Goal: Information Seeking & Learning: Learn about a topic

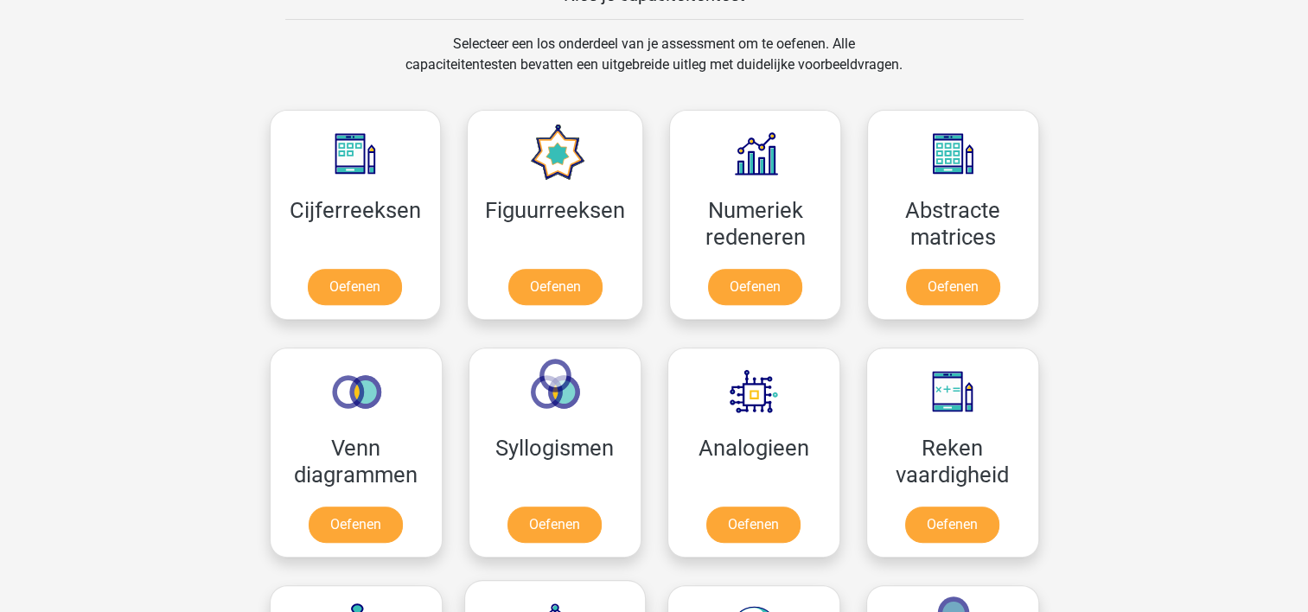
scroll to position [692, 0]
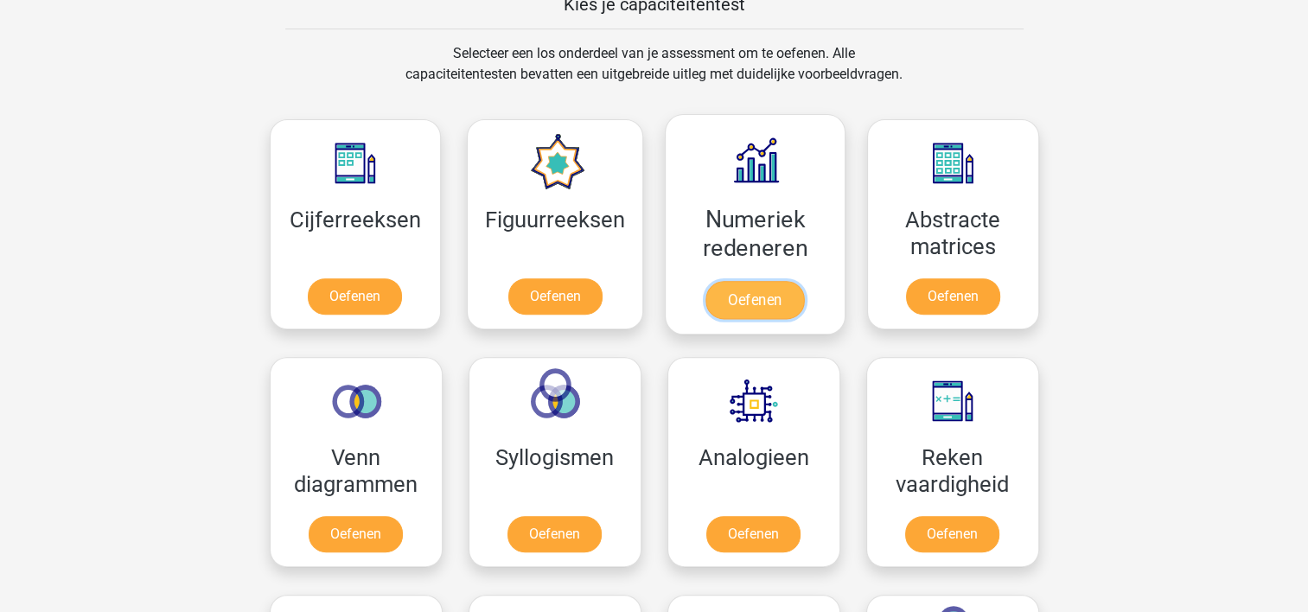
click at [712, 281] on link "Oefenen" at bounding box center [754, 300] width 99 height 38
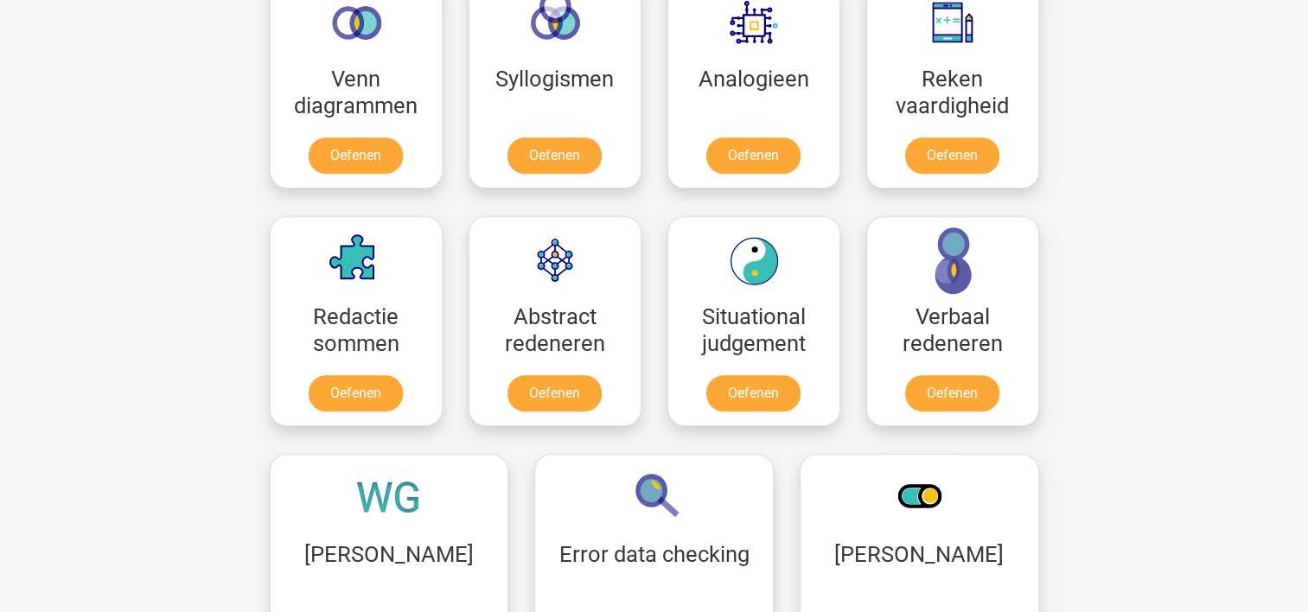
scroll to position [1124, 0]
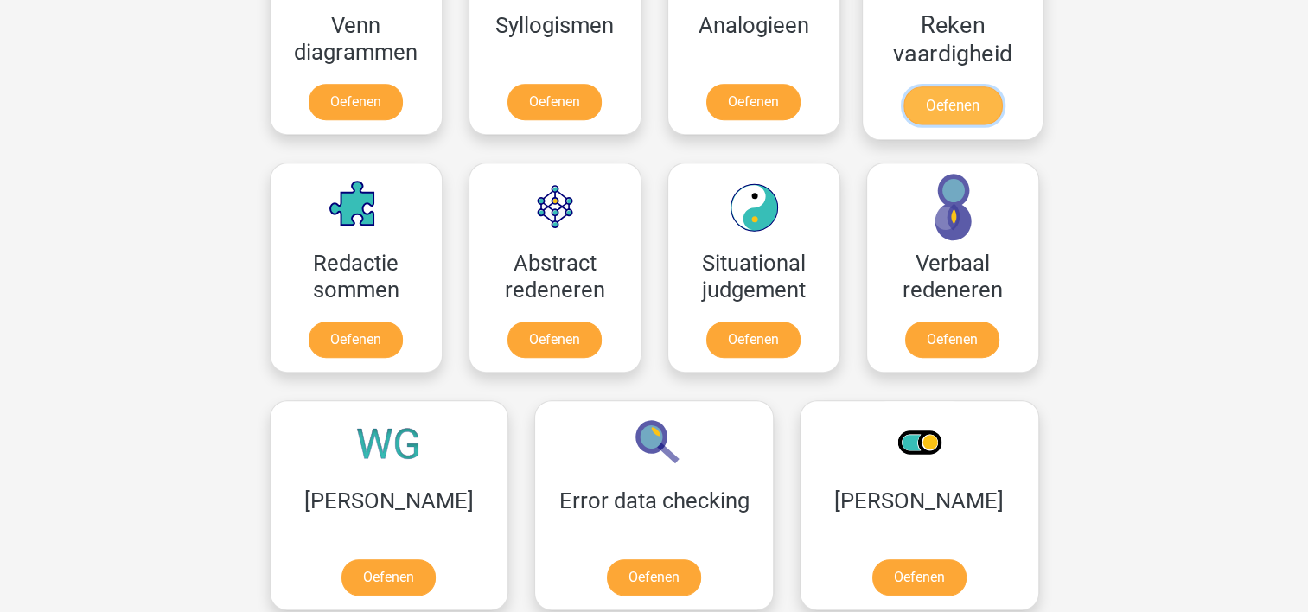
click at [938, 86] on link "Oefenen" at bounding box center [952, 105] width 99 height 38
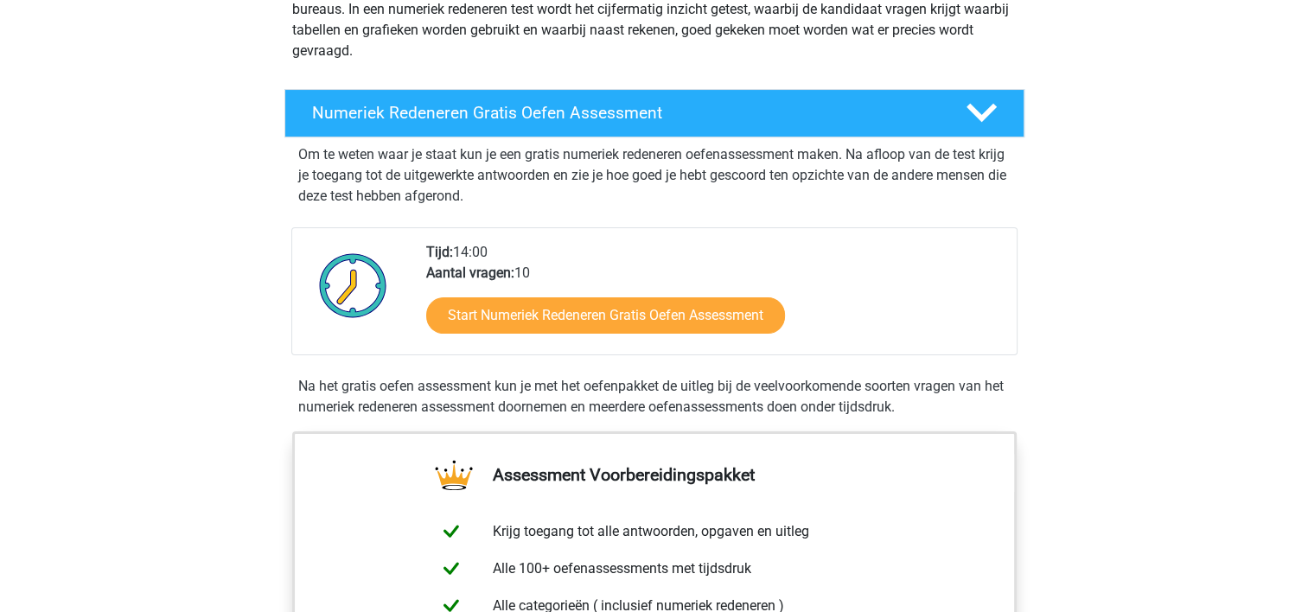
scroll to position [259, 0]
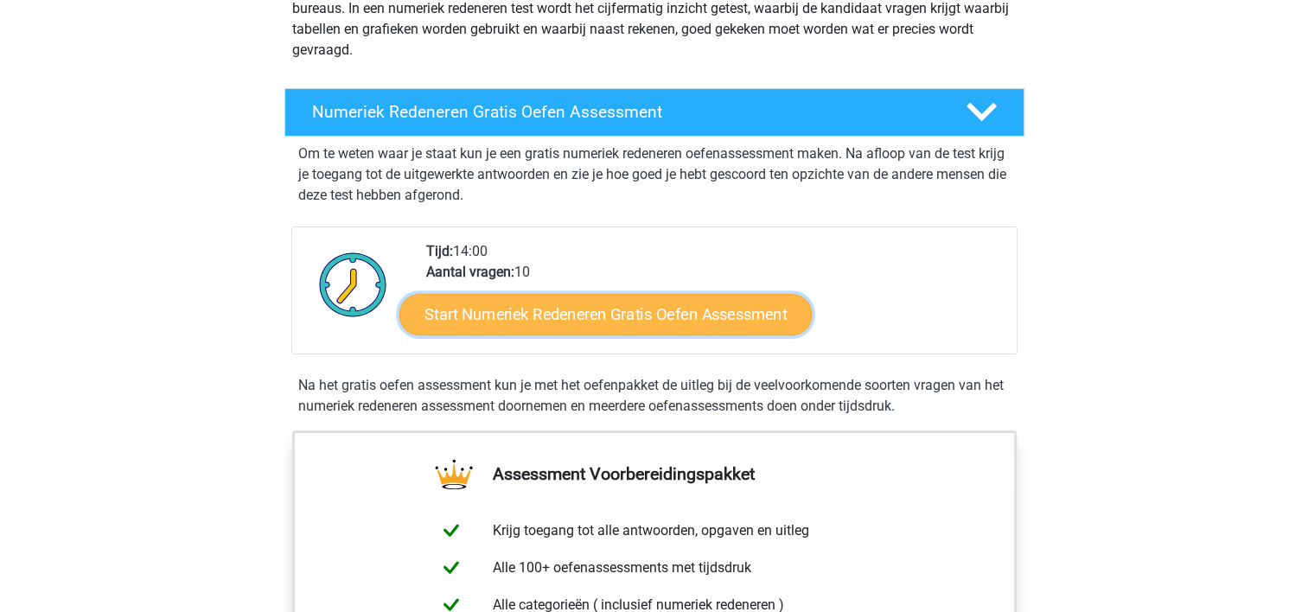
click at [591, 316] on link "Start Numeriek Redeneren Gratis Oefen Assessment" at bounding box center [605, 313] width 412 height 41
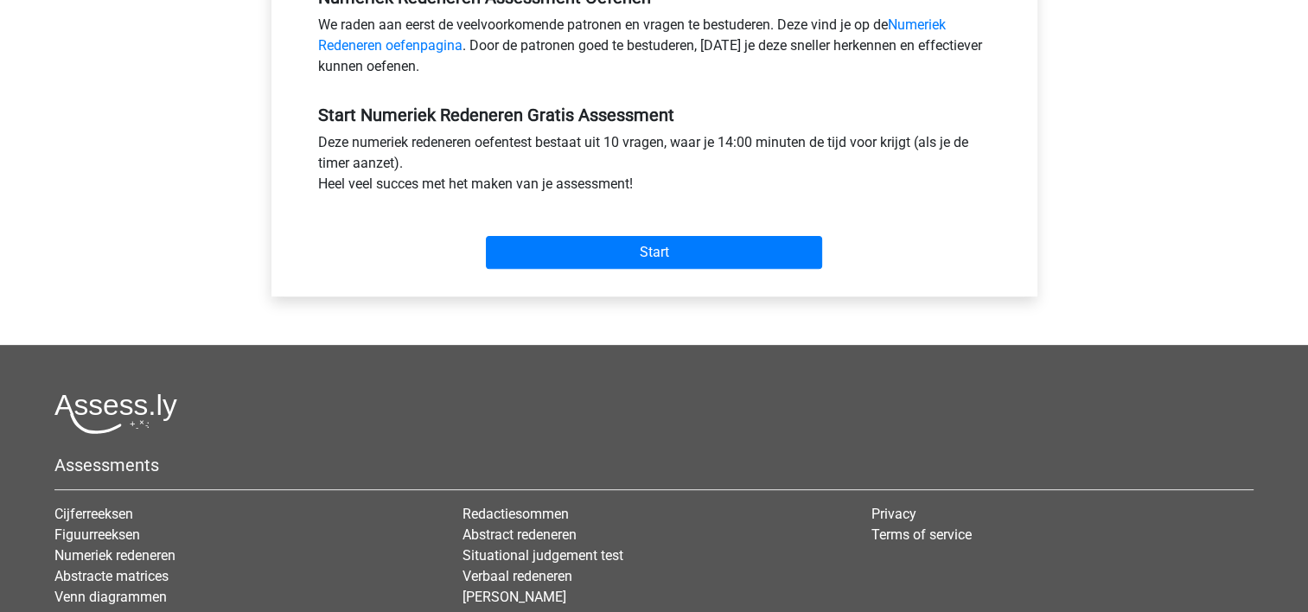
scroll to position [605, 0]
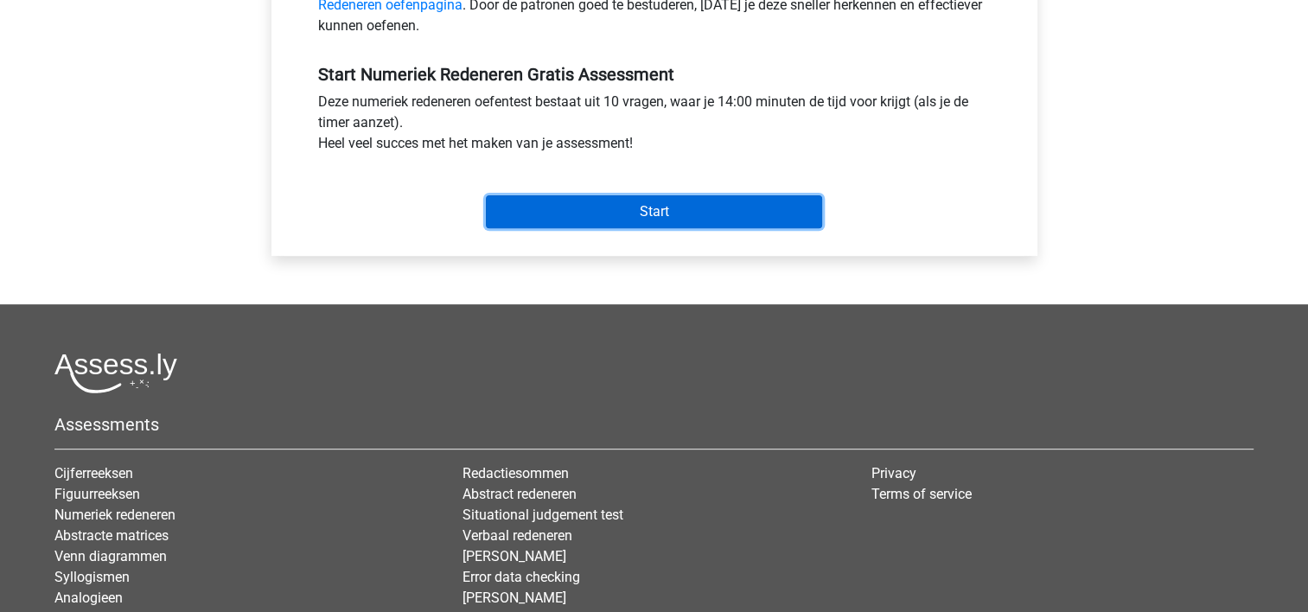
click at [642, 221] on input "Start" at bounding box center [654, 211] width 336 height 33
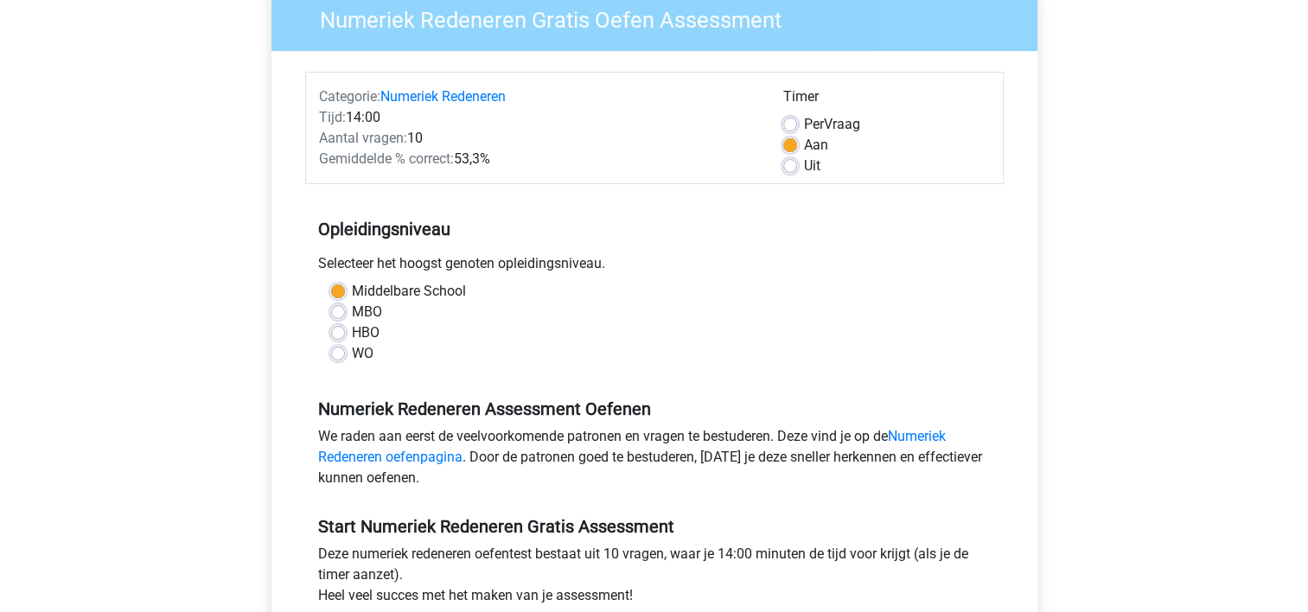
scroll to position [173, 0]
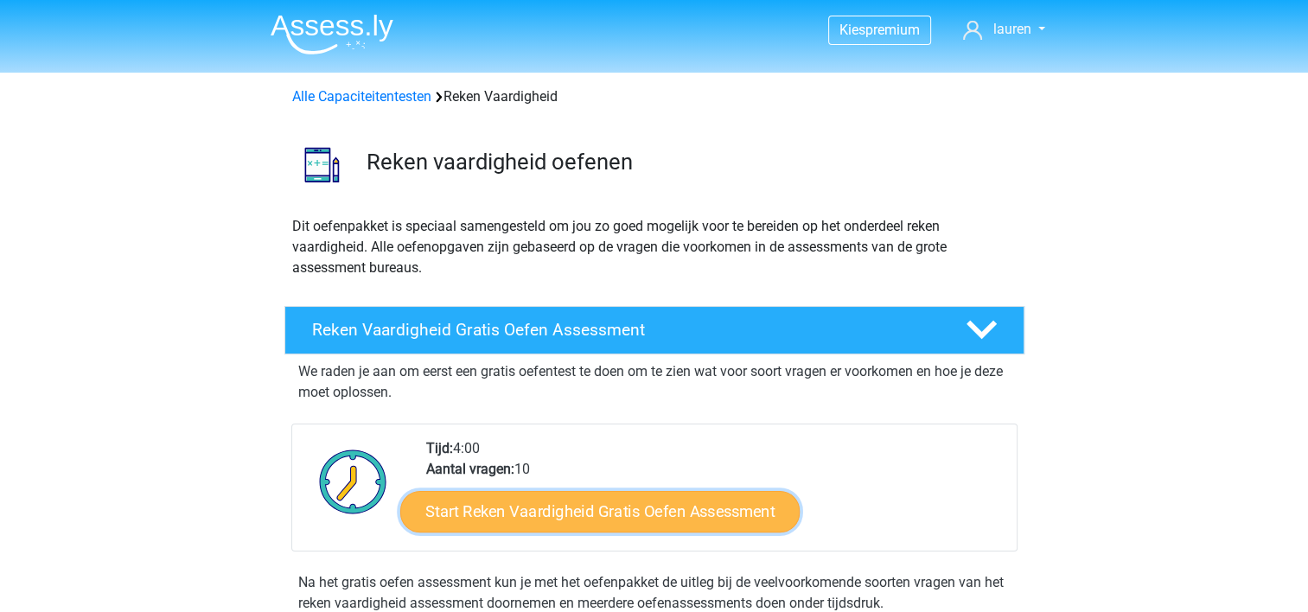
click at [556, 506] on link "Start Reken Vaardigheid Gratis Oefen Assessment" at bounding box center [599, 510] width 399 height 41
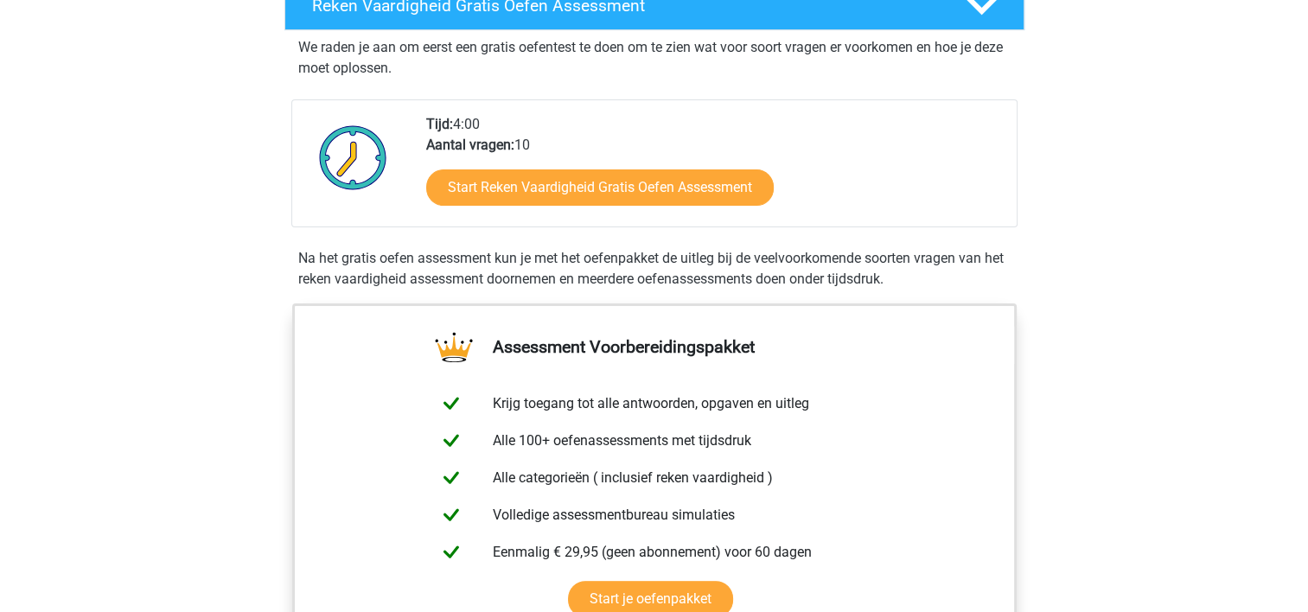
scroll to position [259, 0]
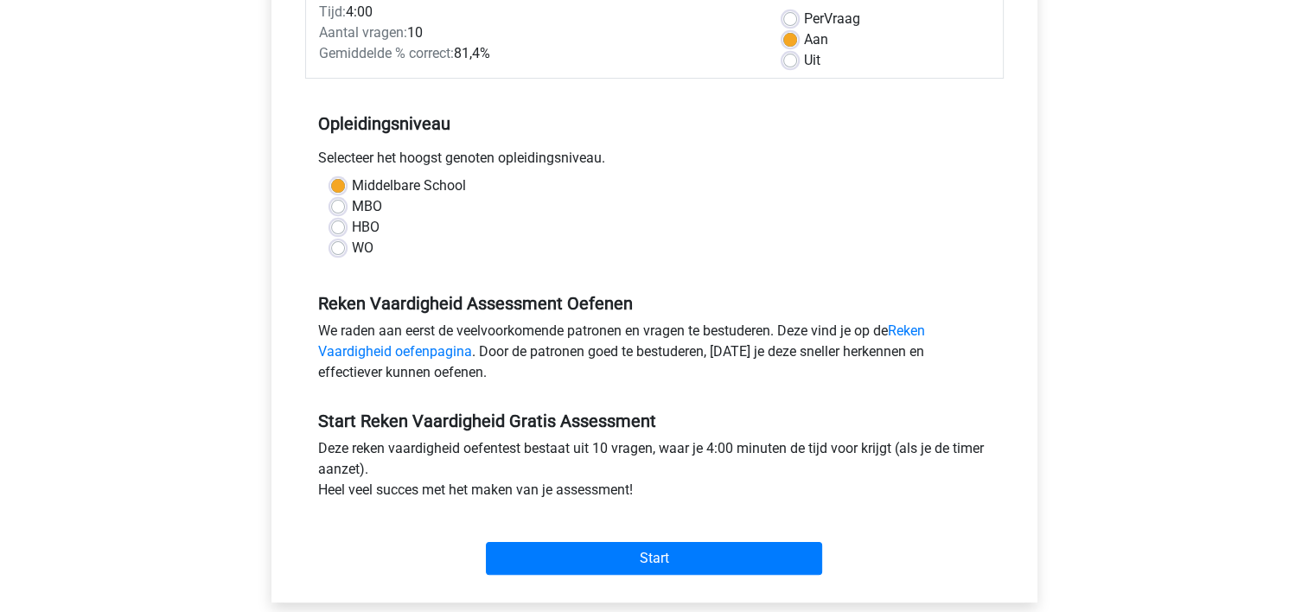
scroll to position [259, 0]
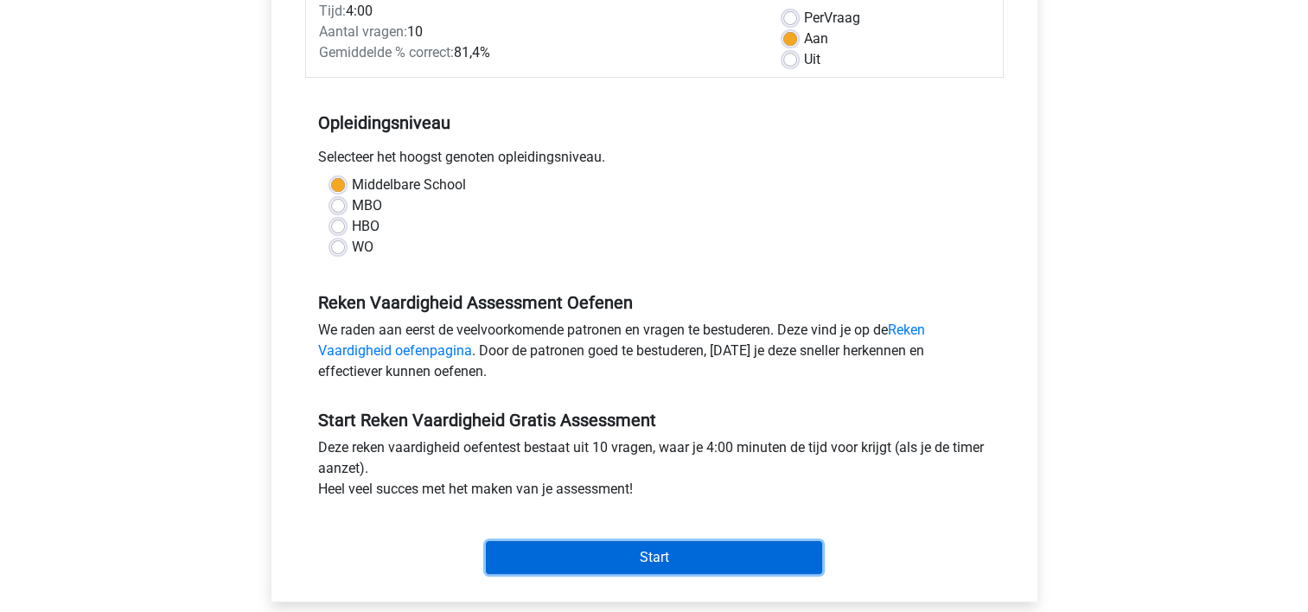
click at [635, 561] on input "Start" at bounding box center [654, 557] width 336 height 33
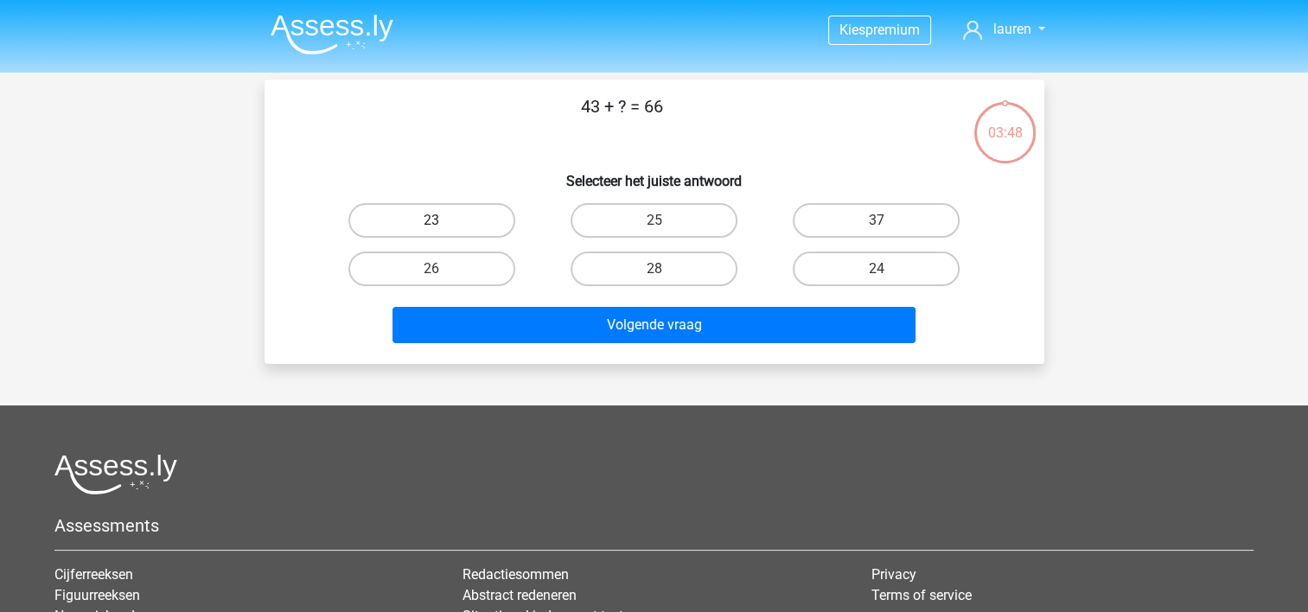
click at [460, 230] on label "23" at bounding box center [431, 220] width 167 height 35
click at [443, 230] on input "23" at bounding box center [436, 225] width 11 height 11
radio input "true"
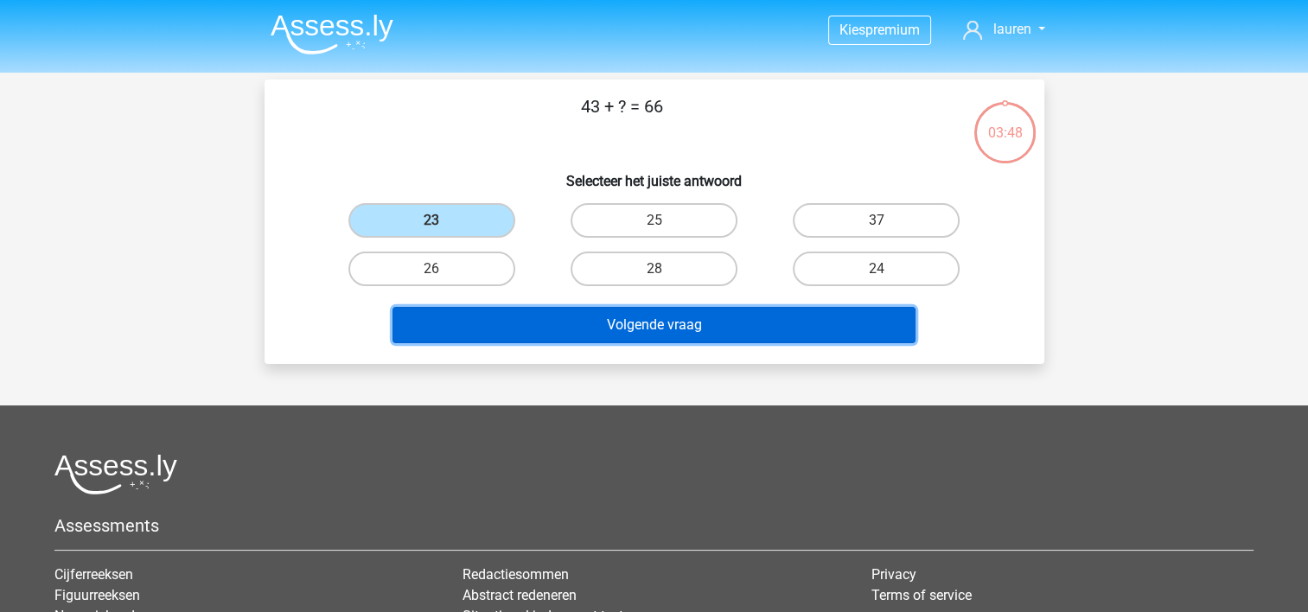
click at [630, 326] on button "Volgende vraag" at bounding box center [653, 325] width 523 height 36
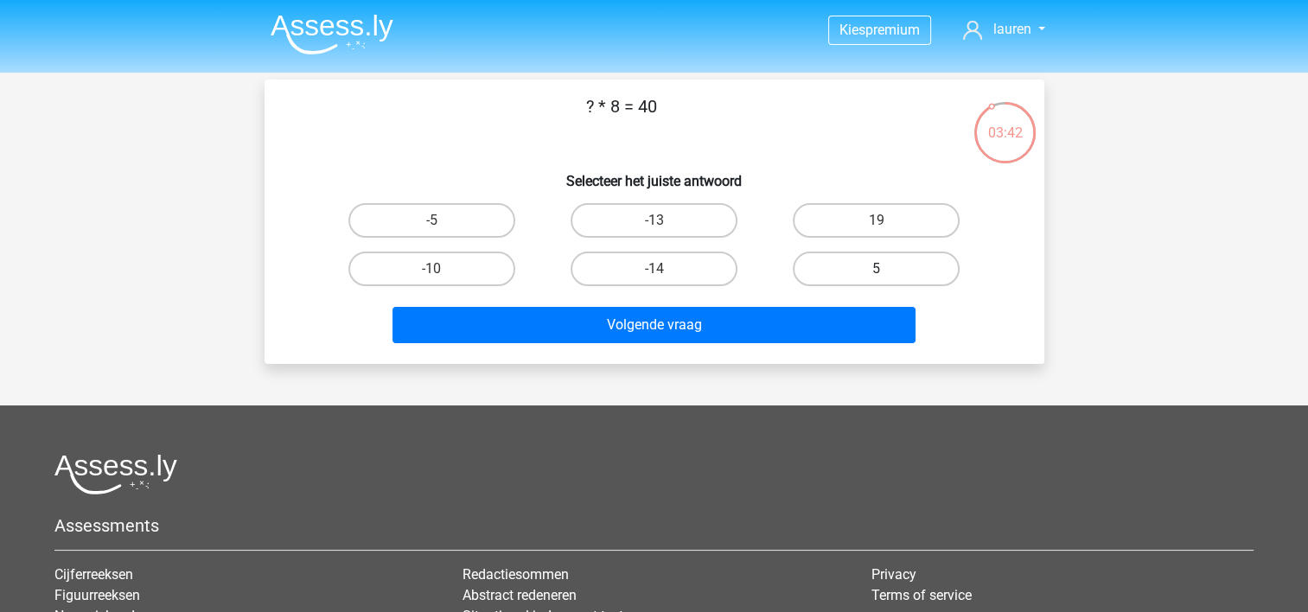
click at [906, 256] on label "5" at bounding box center [876, 269] width 167 height 35
click at [888, 269] on input "5" at bounding box center [882, 274] width 11 height 11
radio input "true"
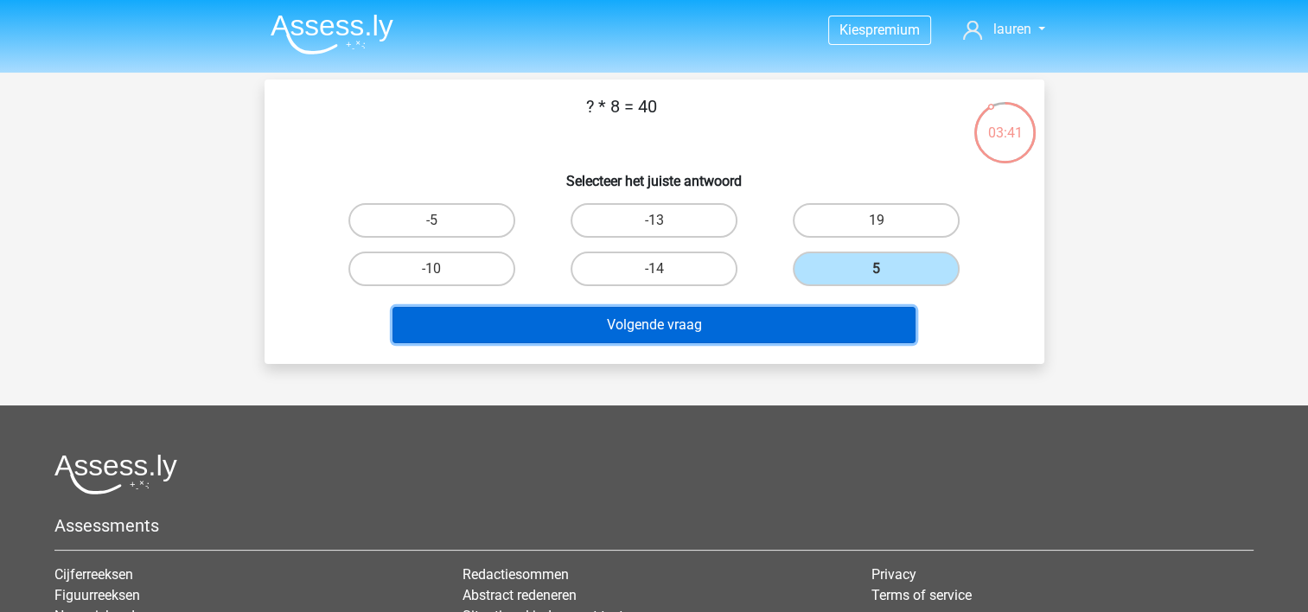
click at [696, 336] on button "Volgende vraag" at bounding box center [653, 325] width 523 height 36
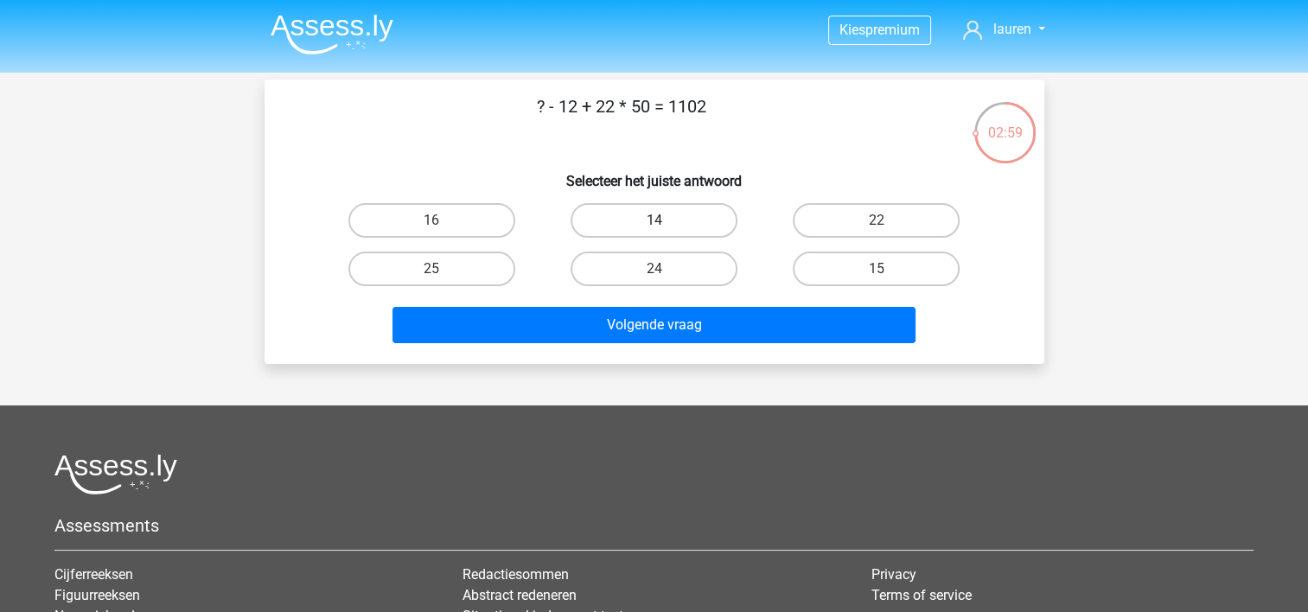
click at [698, 210] on label "14" at bounding box center [654, 220] width 167 height 35
click at [665, 220] on input "14" at bounding box center [659, 225] width 11 height 11
radio input "true"
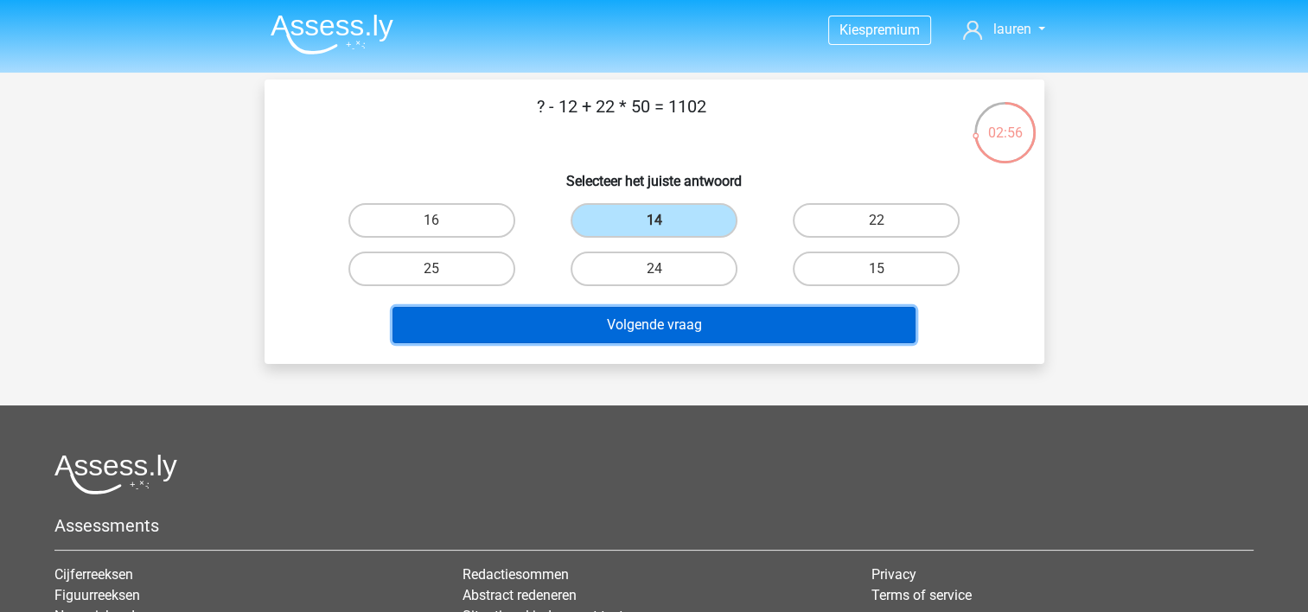
click at [732, 322] on button "Volgende vraag" at bounding box center [653, 325] width 523 height 36
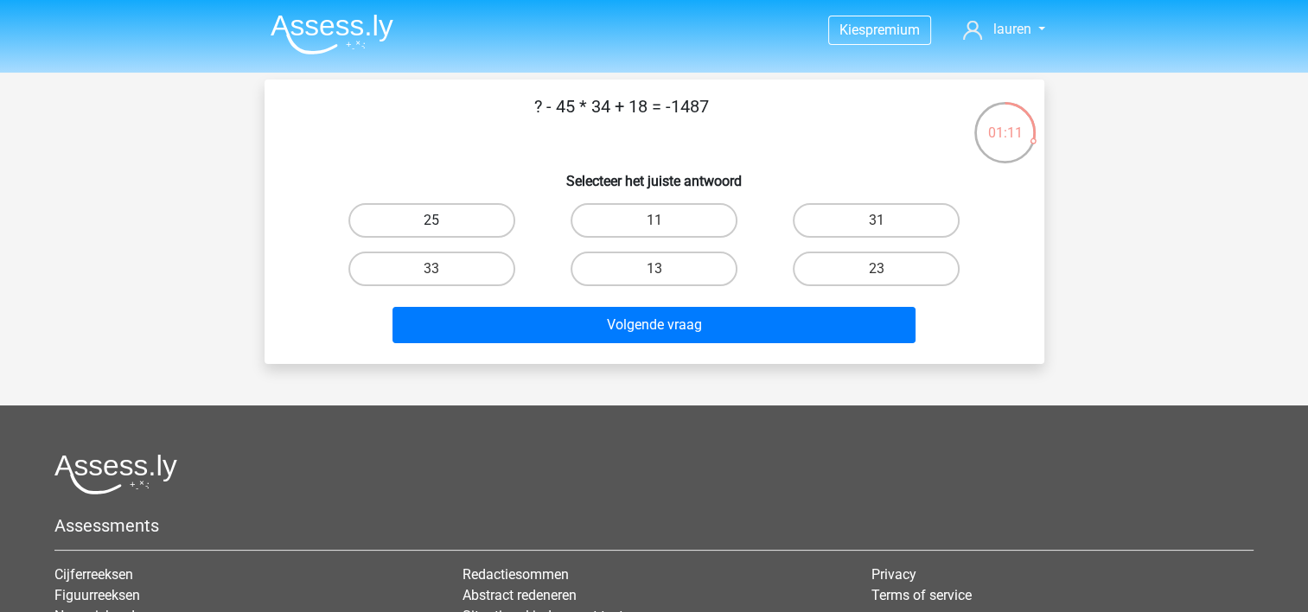
click at [446, 218] on label "25" at bounding box center [431, 220] width 167 height 35
click at [443, 220] on input "25" at bounding box center [436, 225] width 11 height 11
radio input "true"
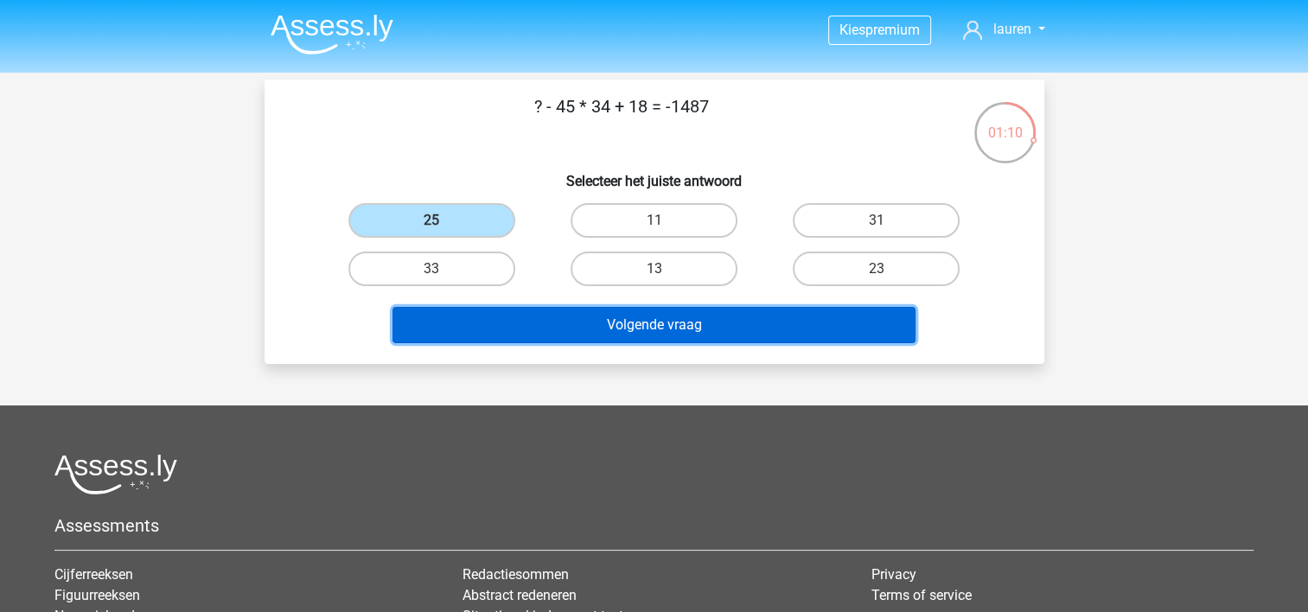
click at [702, 321] on button "Volgende vraag" at bounding box center [653, 325] width 523 height 36
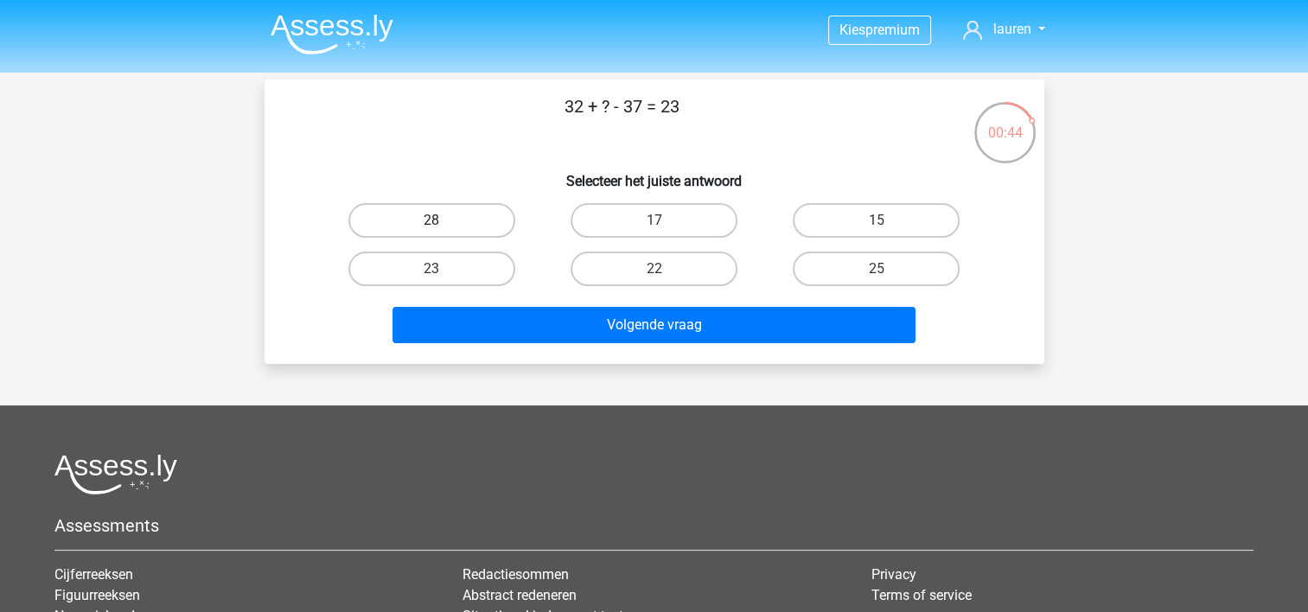
click at [475, 207] on label "28" at bounding box center [431, 220] width 167 height 35
click at [443, 220] on input "28" at bounding box center [436, 225] width 11 height 11
radio input "true"
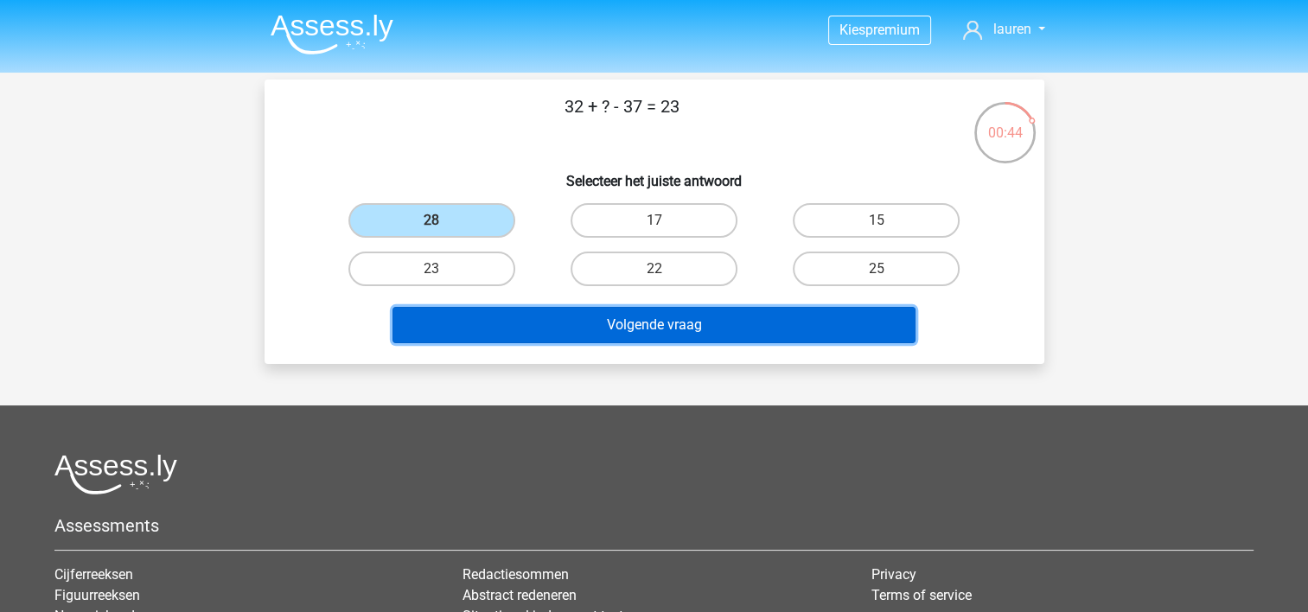
click at [601, 322] on button "Volgende vraag" at bounding box center [653, 325] width 523 height 36
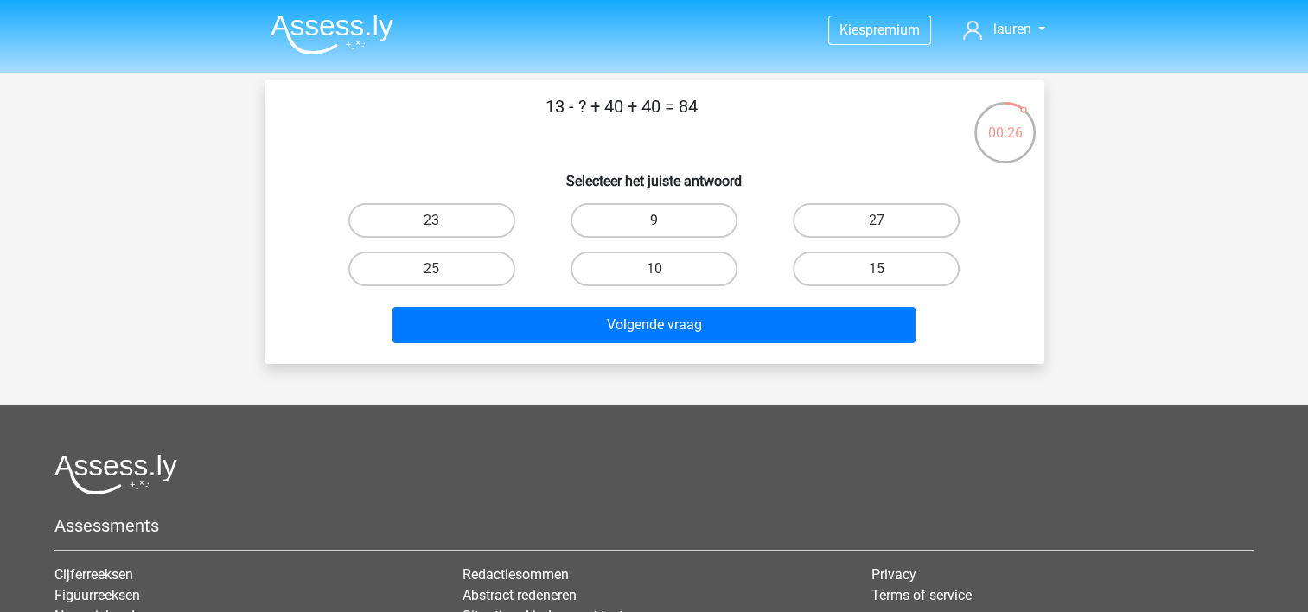
click at [673, 215] on label "9" at bounding box center [654, 220] width 167 height 35
click at [665, 220] on input "9" at bounding box center [659, 225] width 11 height 11
radio input "true"
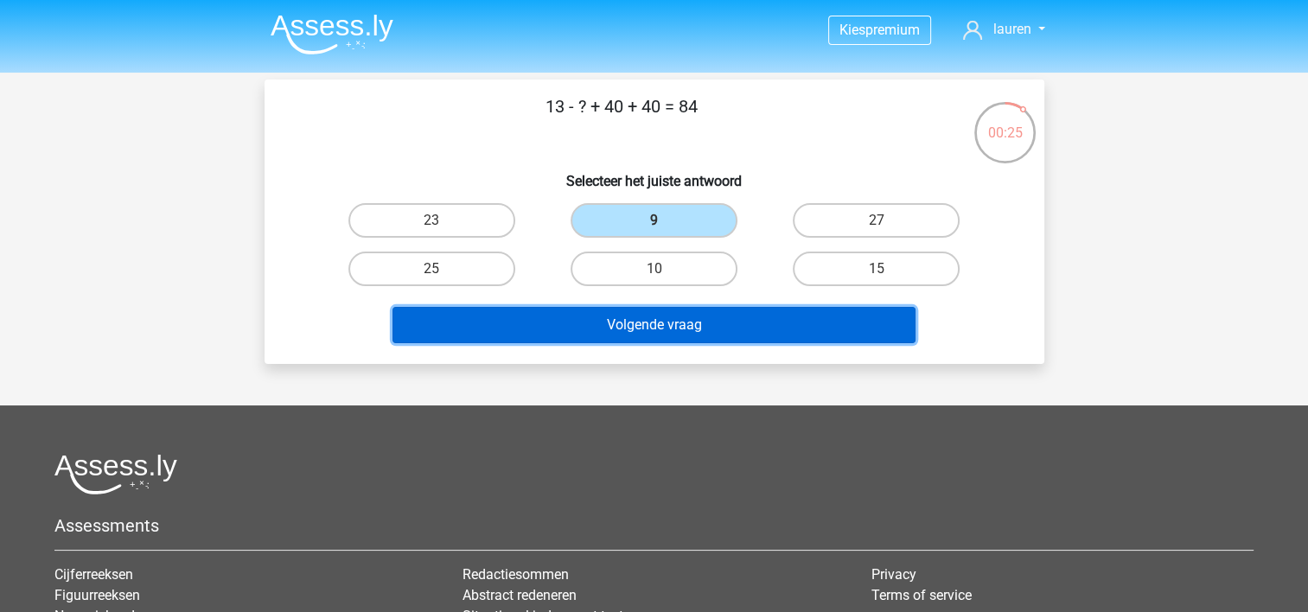
click at [726, 316] on button "Volgende vraag" at bounding box center [653, 325] width 523 height 36
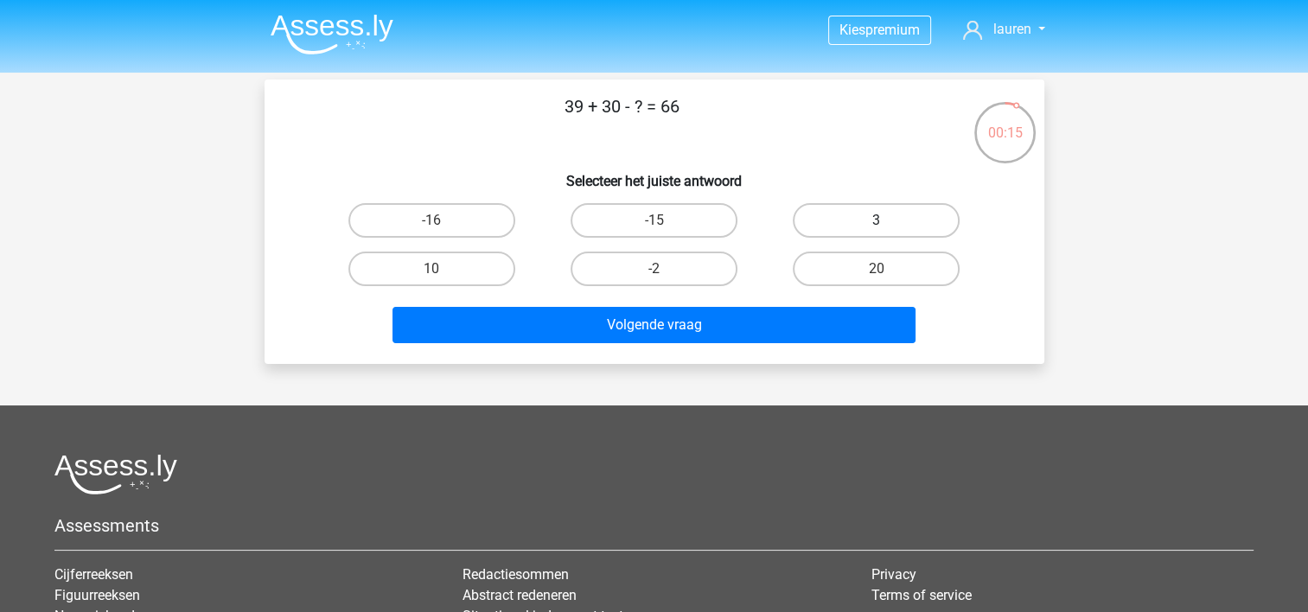
click at [858, 224] on label "3" at bounding box center [876, 220] width 167 height 35
click at [877, 224] on input "3" at bounding box center [882, 225] width 11 height 11
radio input "true"
click at [647, 346] on div "39 + 30 - ? = 66 Selecteer het juiste antwoord -16 -15 3 10" at bounding box center [655, 222] width 780 height 284
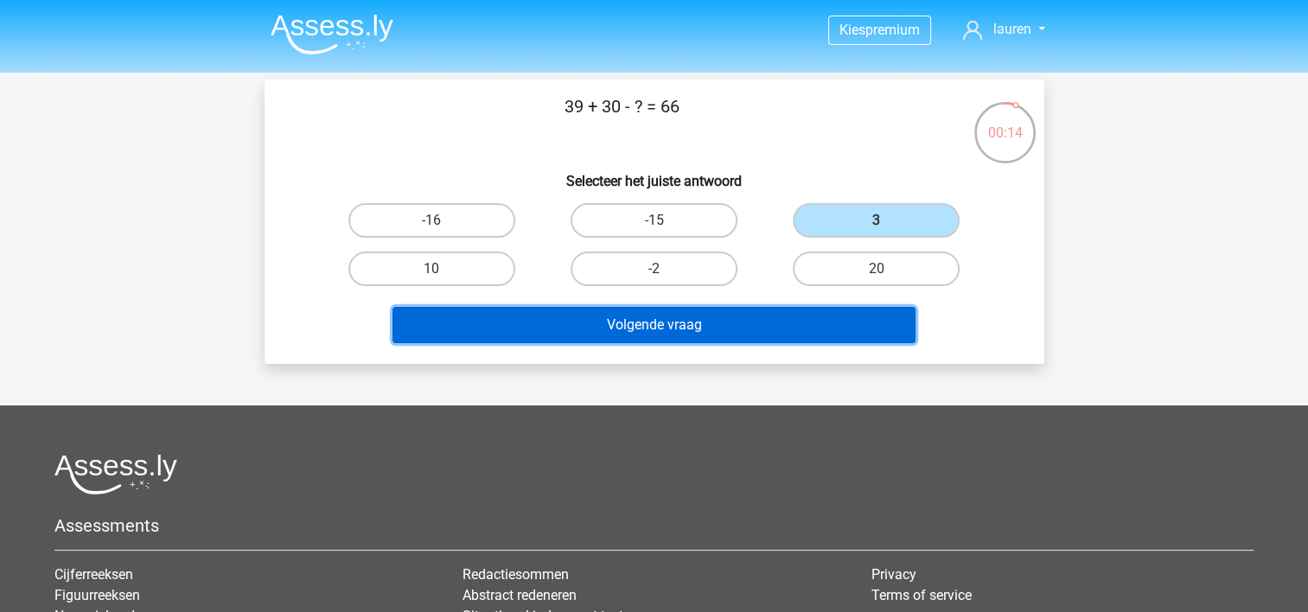
click at [653, 331] on button "Volgende vraag" at bounding box center [653, 325] width 523 height 36
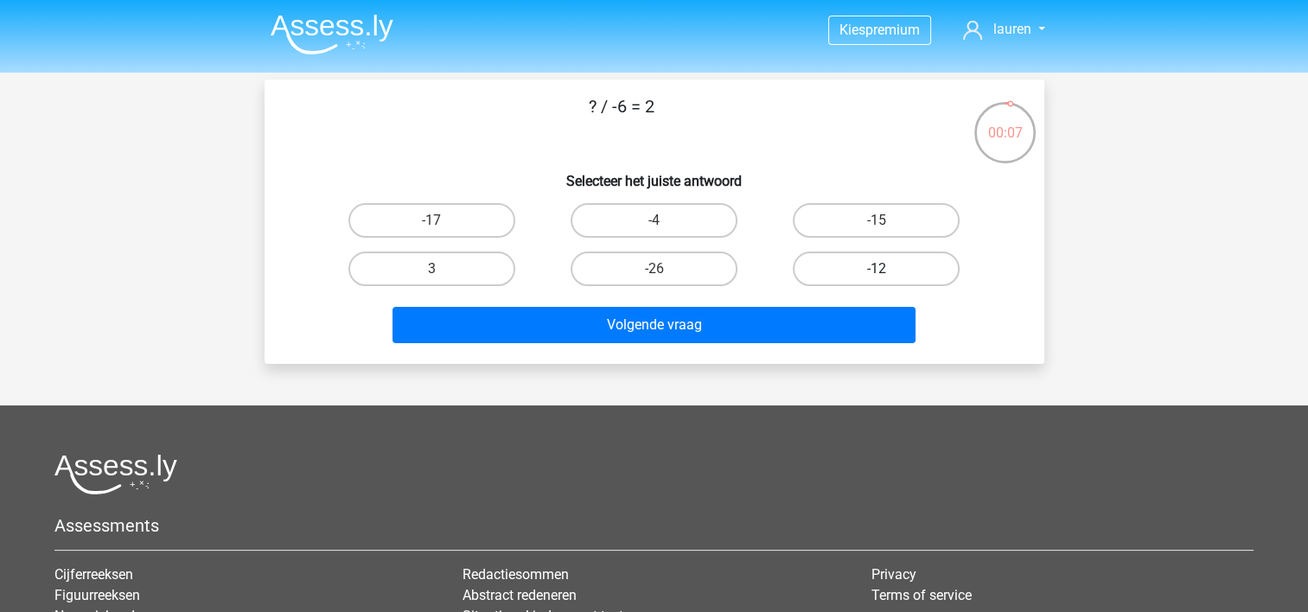
click at [852, 265] on label "-12" at bounding box center [876, 269] width 167 height 35
click at [877, 269] on input "-12" at bounding box center [882, 274] width 11 height 11
radio input "true"
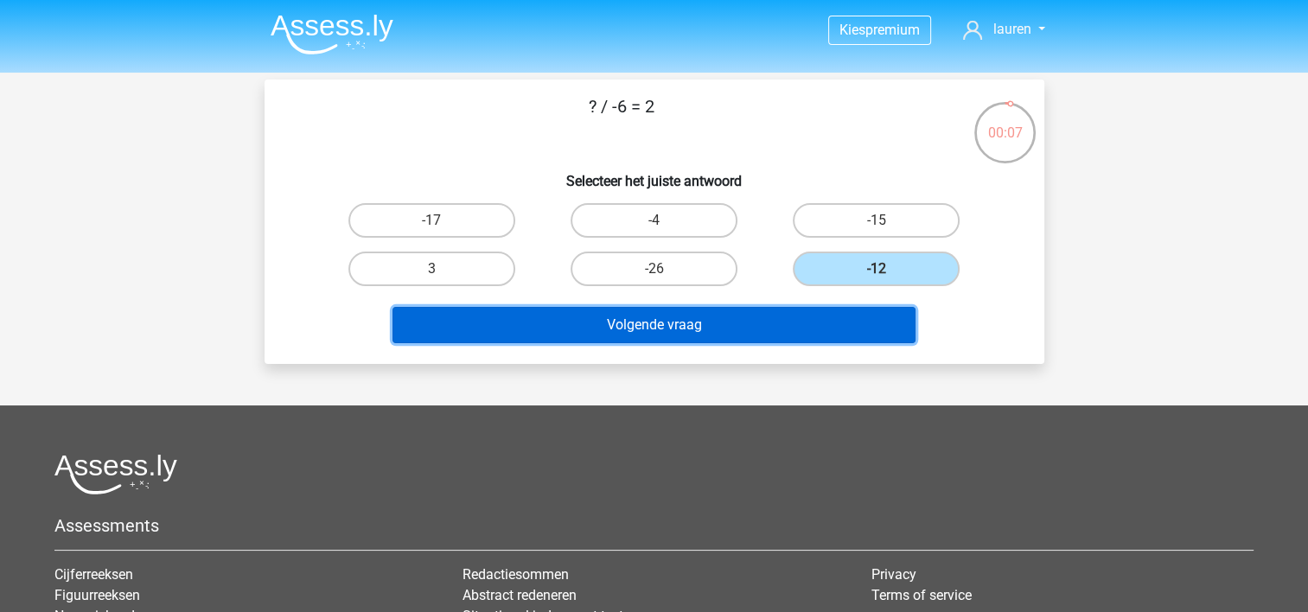
click at [813, 328] on button "Volgende vraag" at bounding box center [653, 325] width 523 height 36
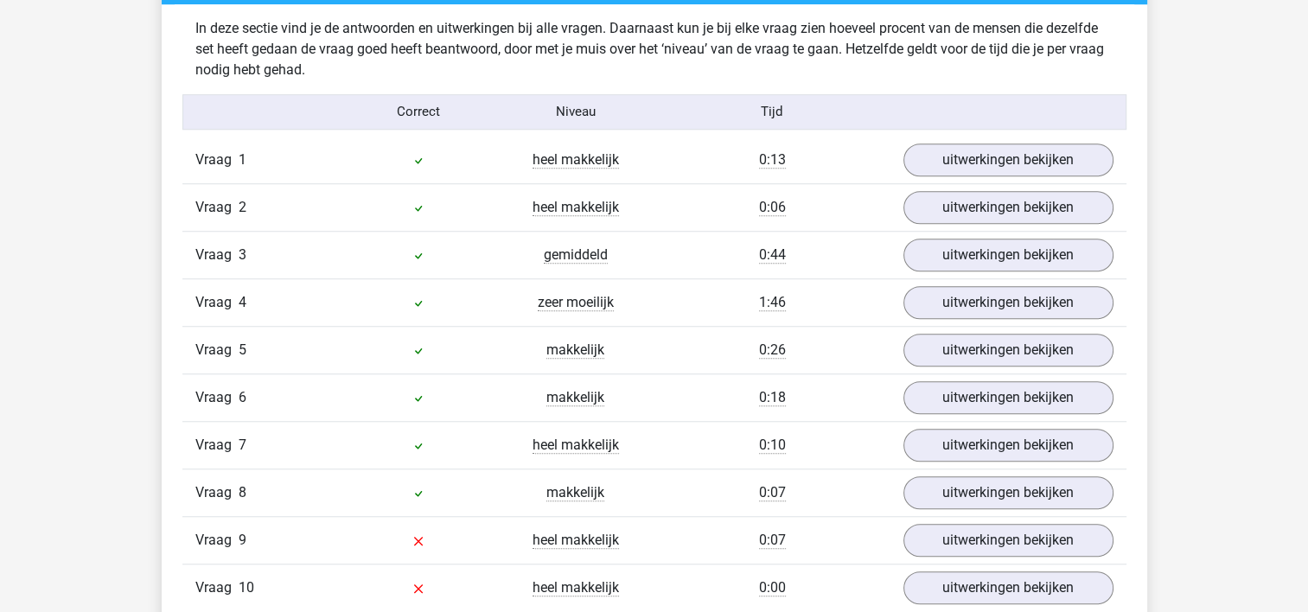
scroll to position [1383, 0]
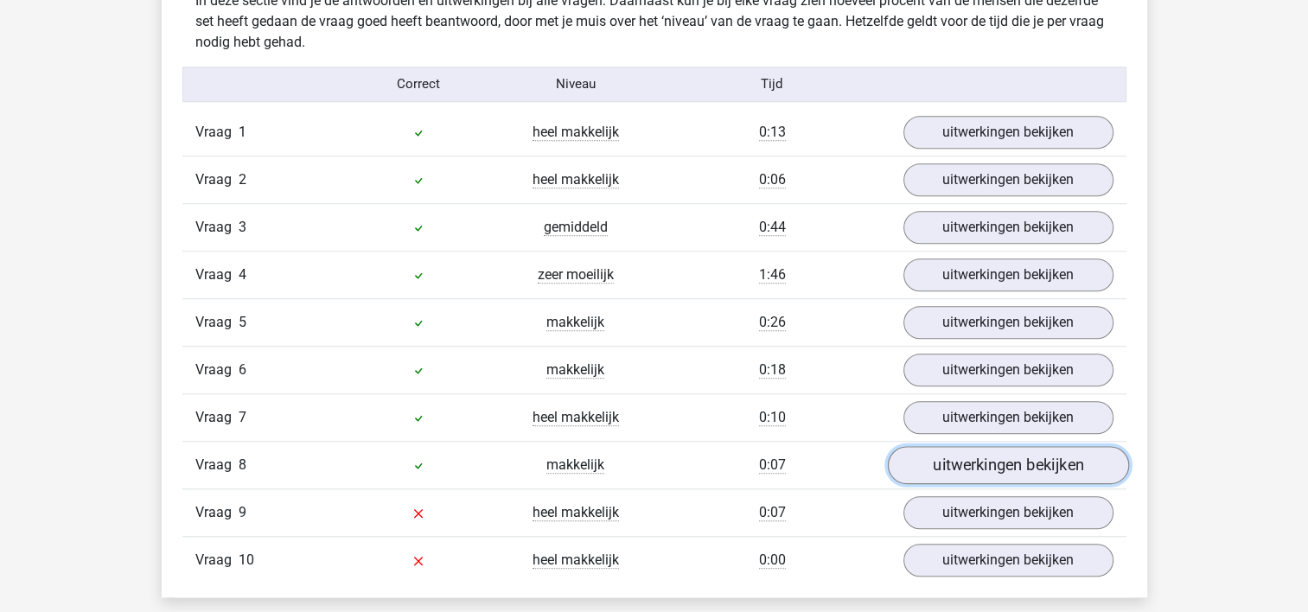
click at [956, 467] on link "uitwerkingen bekijken" at bounding box center [1007, 465] width 241 height 38
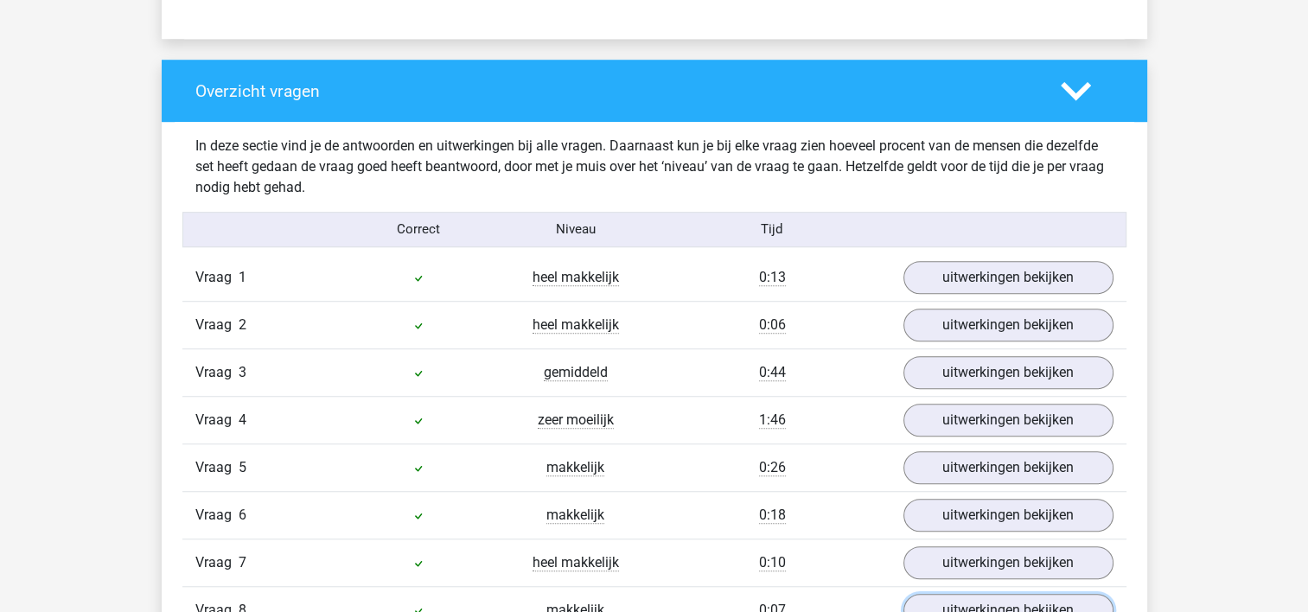
scroll to position [1208, 0]
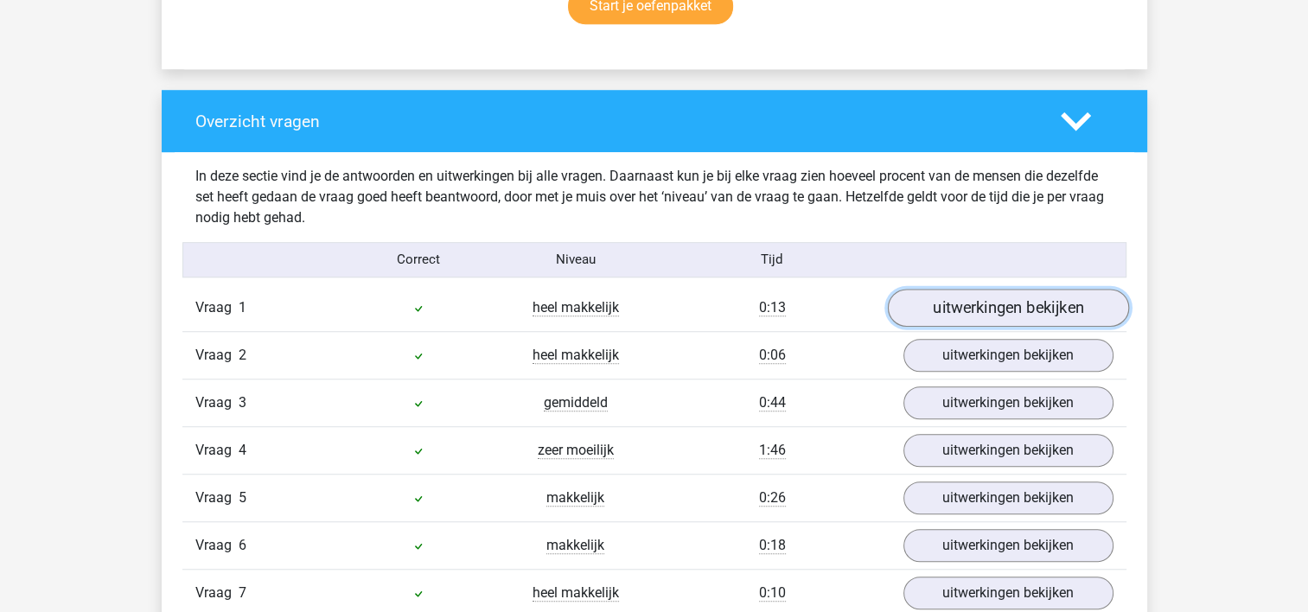
click at [1000, 310] on link "uitwerkingen bekijken" at bounding box center [1007, 308] width 241 height 38
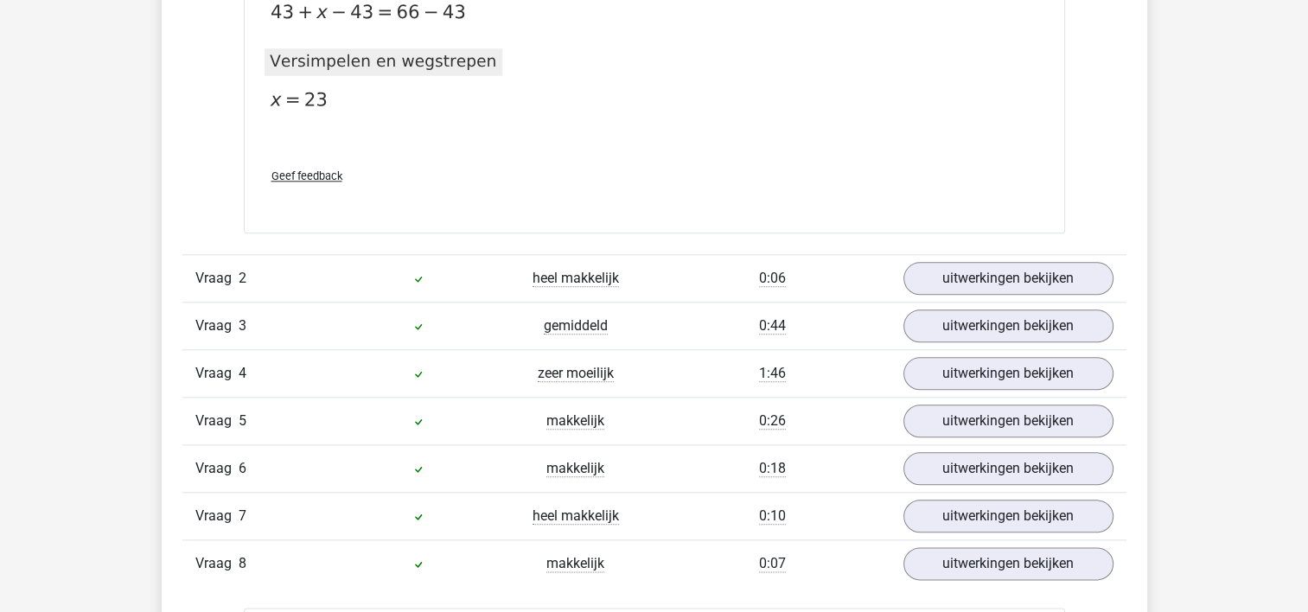
scroll to position [1986, 0]
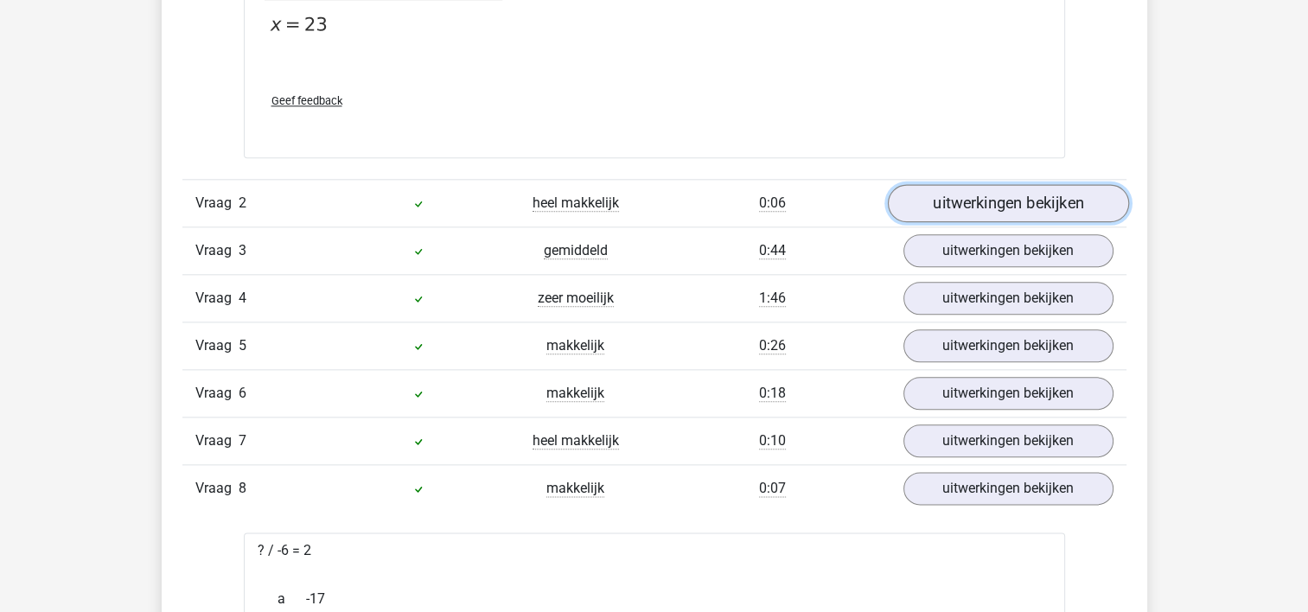
click at [1017, 210] on link "uitwerkingen bekijken" at bounding box center [1007, 203] width 241 height 38
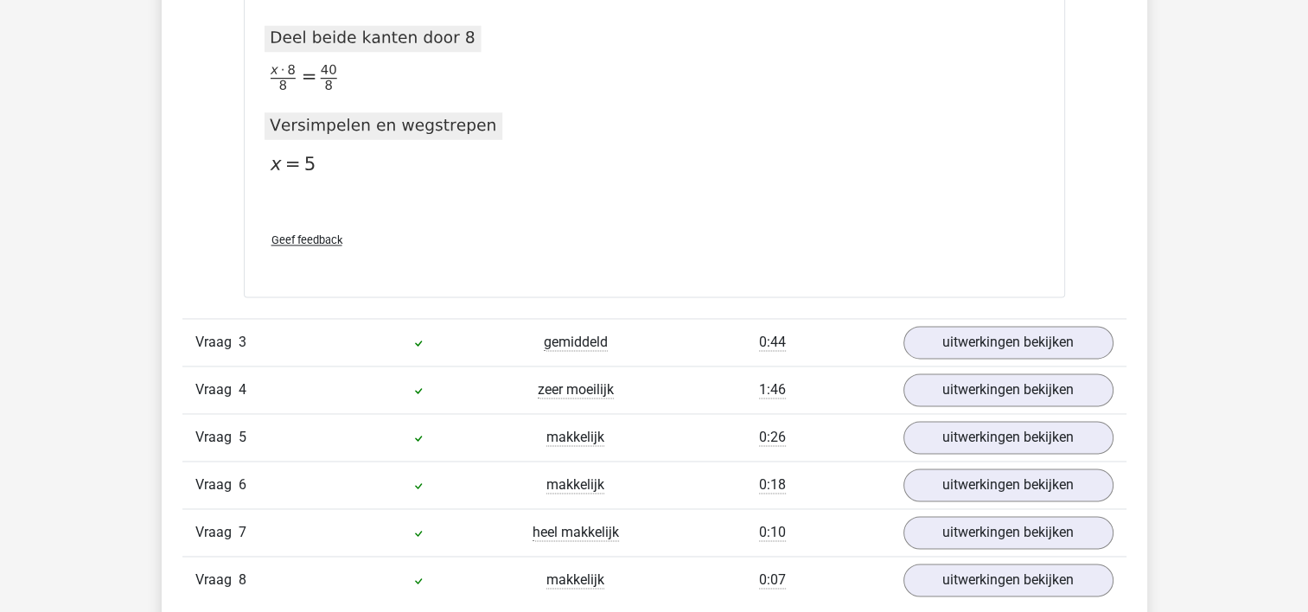
scroll to position [2591, 0]
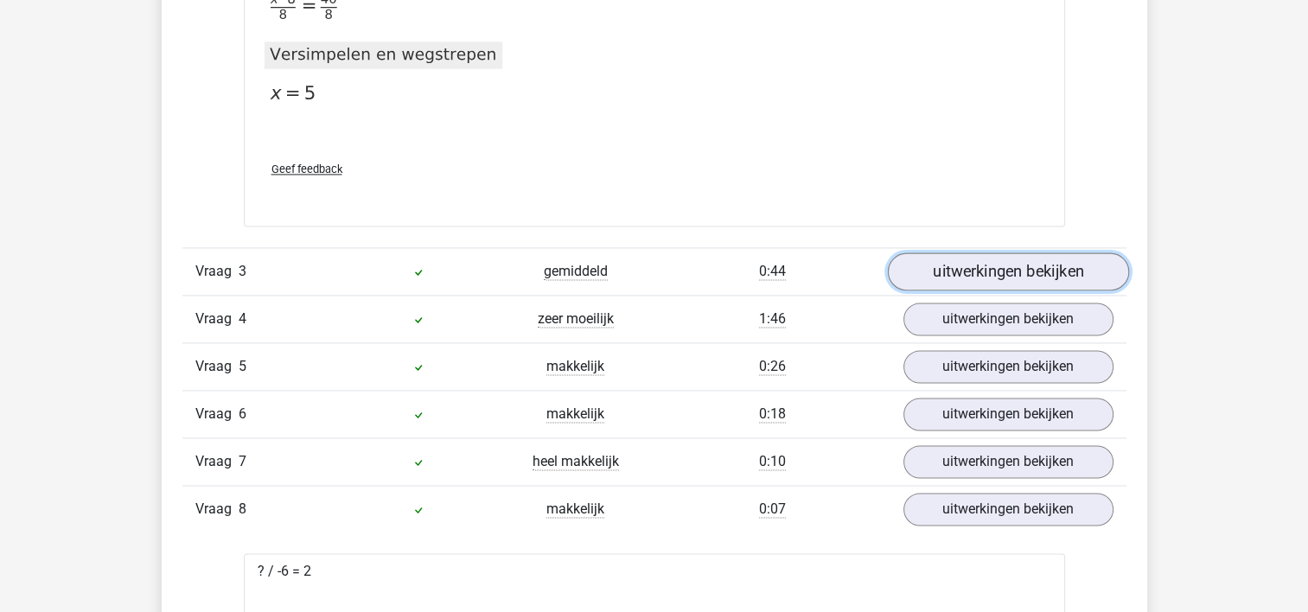
click at [973, 273] on link "uitwerkingen bekijken" at bounding box center [1007, 271] width 241 height 38
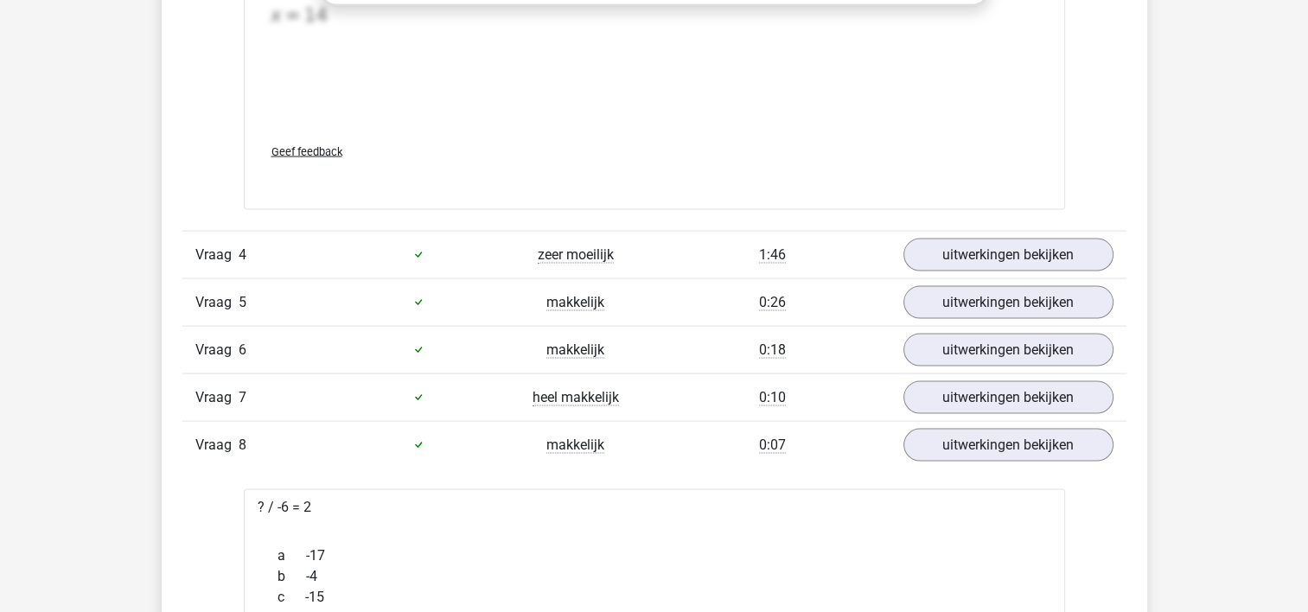
scroll to position [3542, 0]
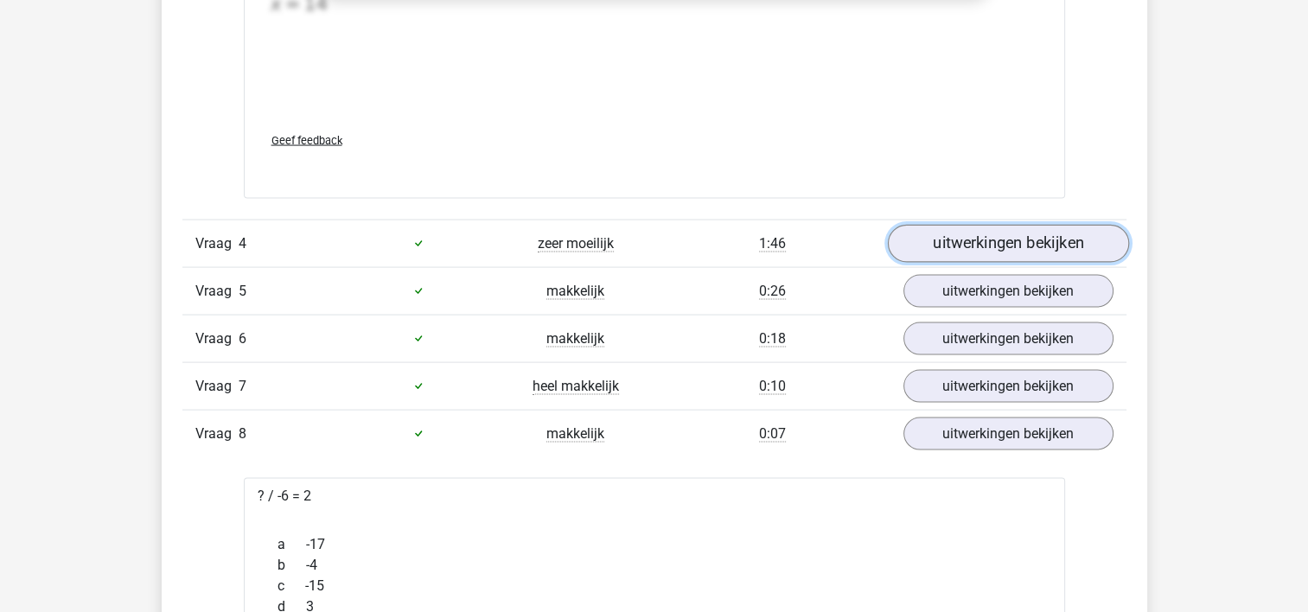
click at [1009, 229] on link "uitwerkingen bekijken" at bounding box center [1007, 244] width 241 height 38
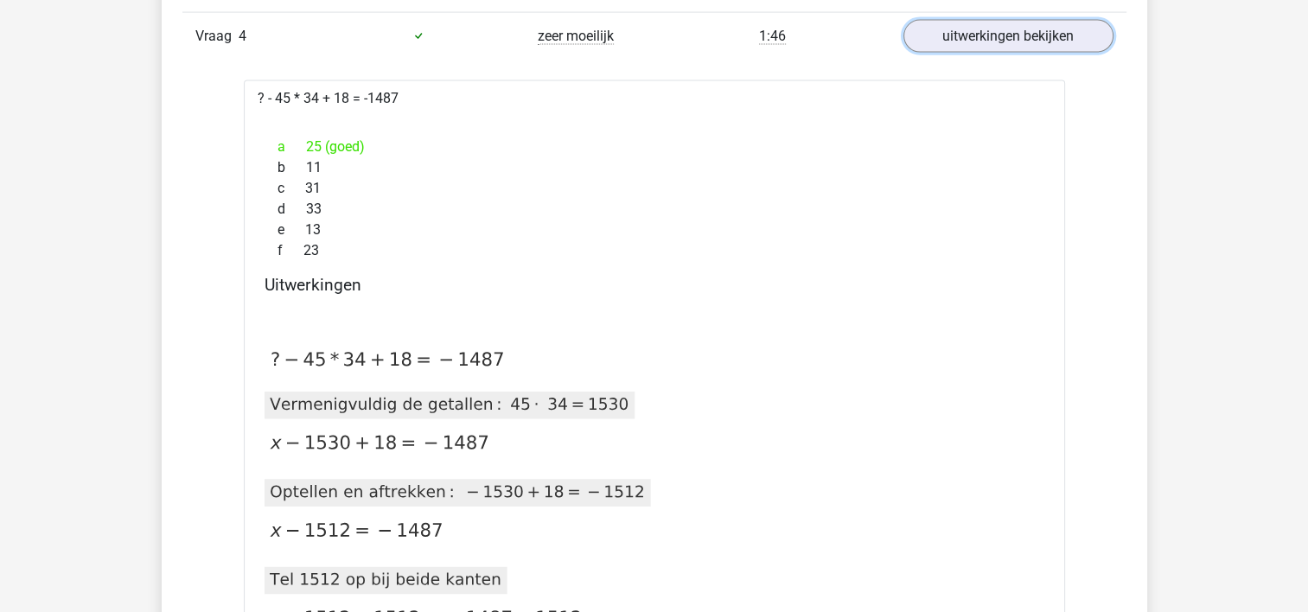
scroll to position [3369, 0]
